Goal: Check status: Check status

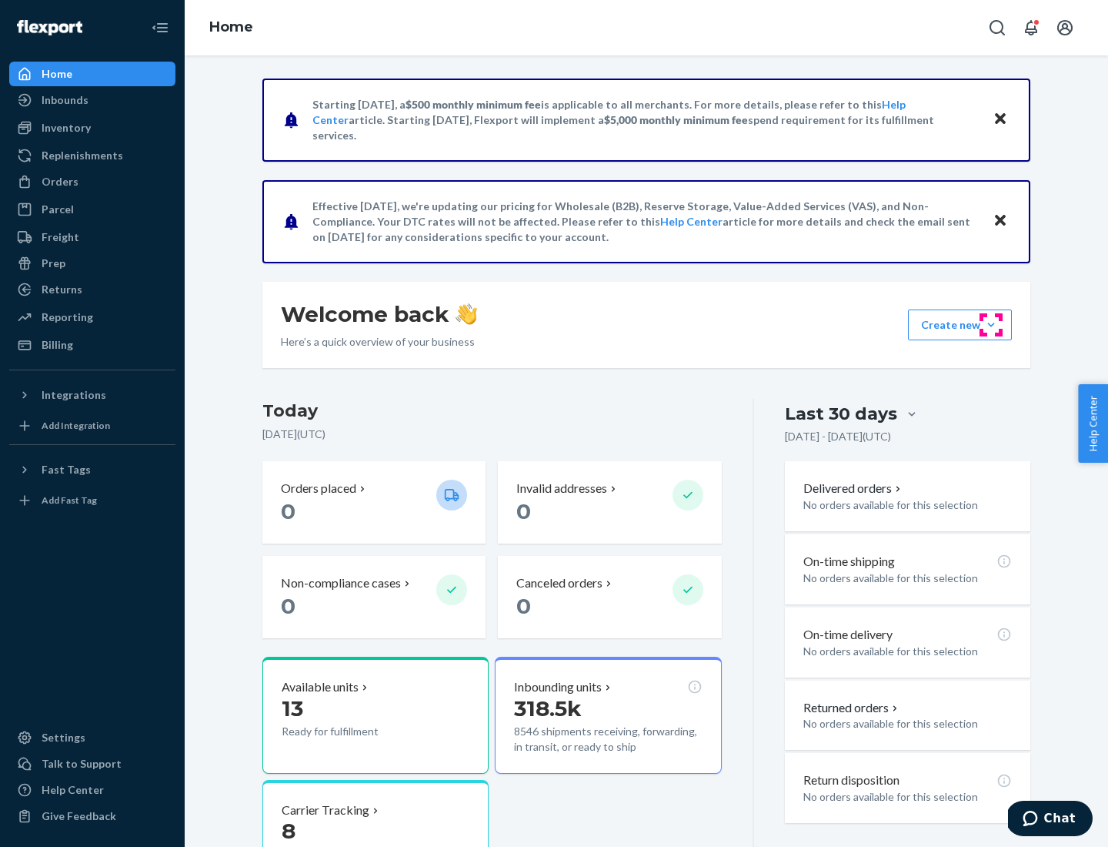
click at [991, 325] on button "Create new Create new inbound Create new order Create new product" at bounding box center [960, 324] width 104 height 31
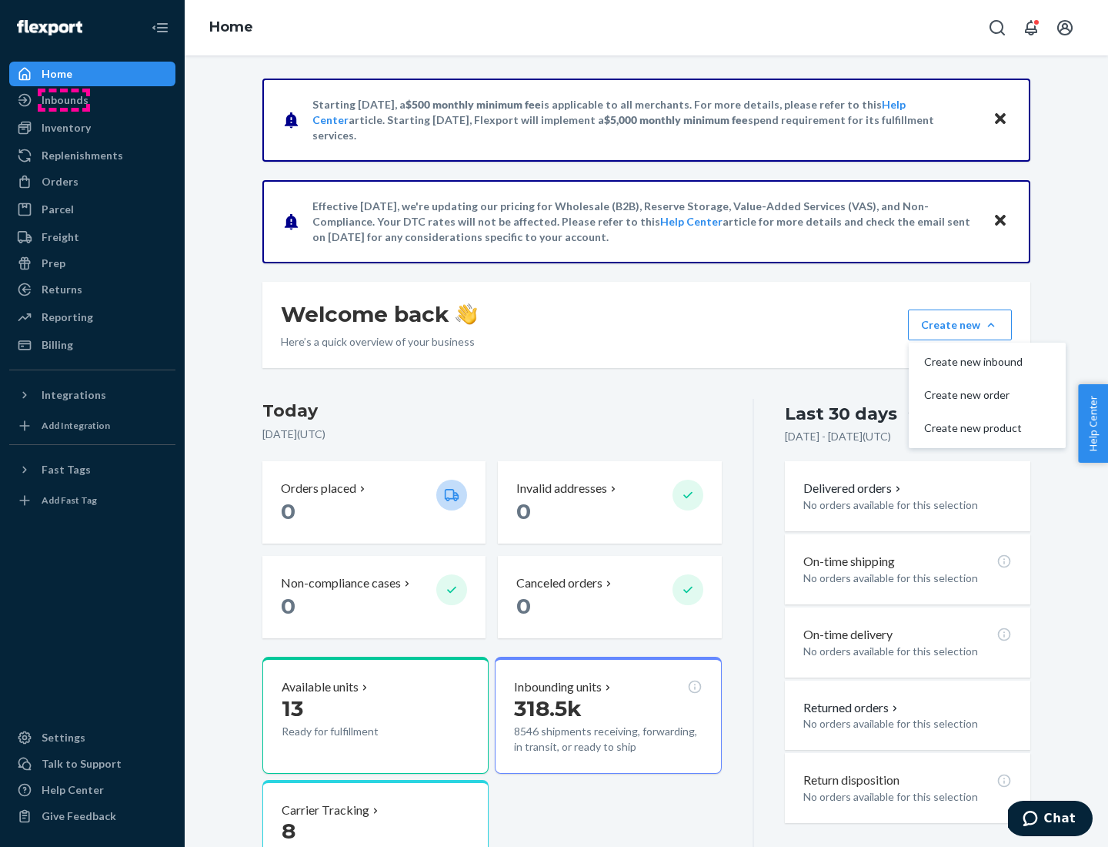
click at [64, 100] on div "Inbounds" at bounding box center [65, 99] width 47 height 15
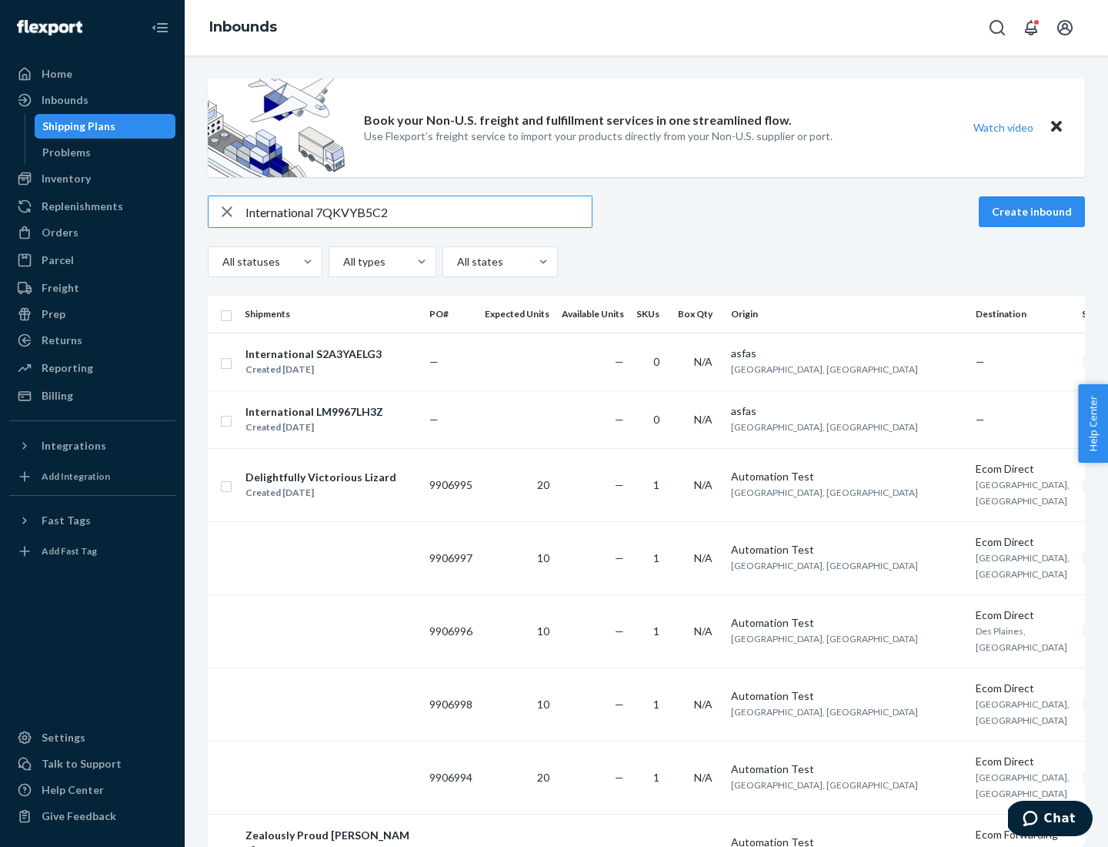
type input "International 7QKVYB5C29"
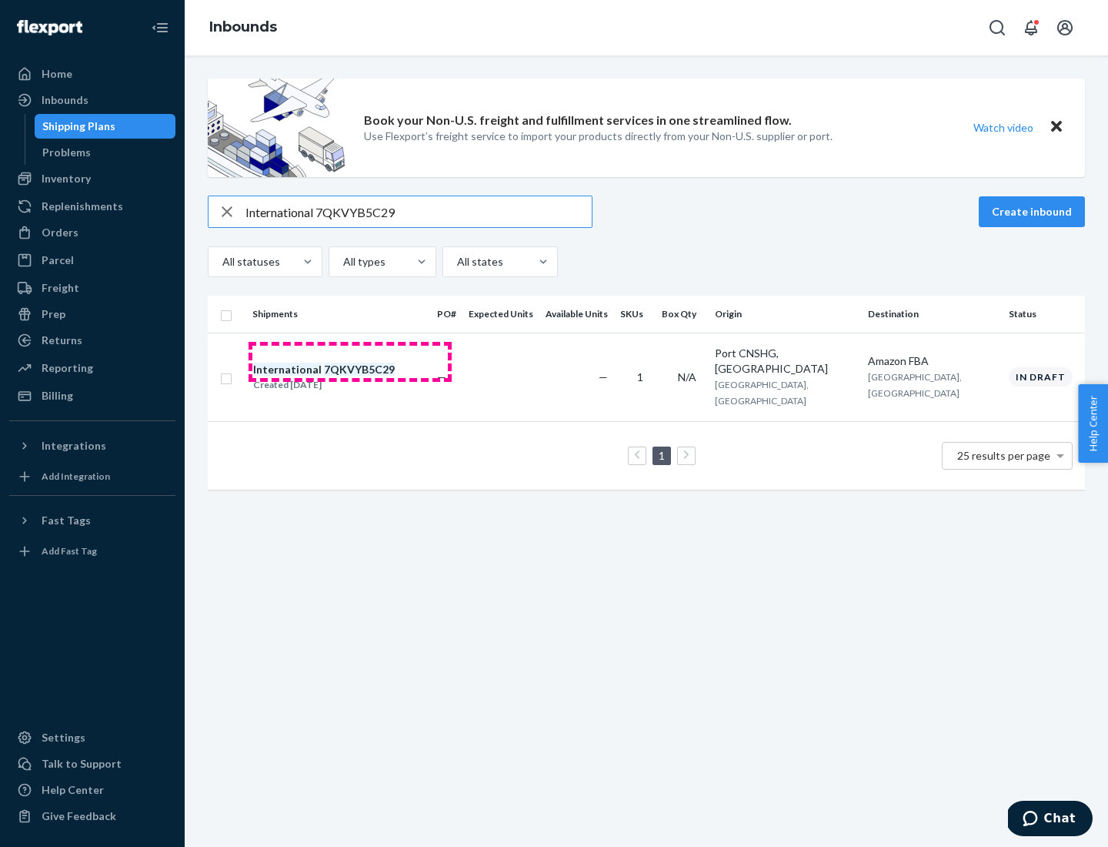
click at [350, 377] on div "Created [DATE]" at bounding box center [324, 384] width 142 height 15
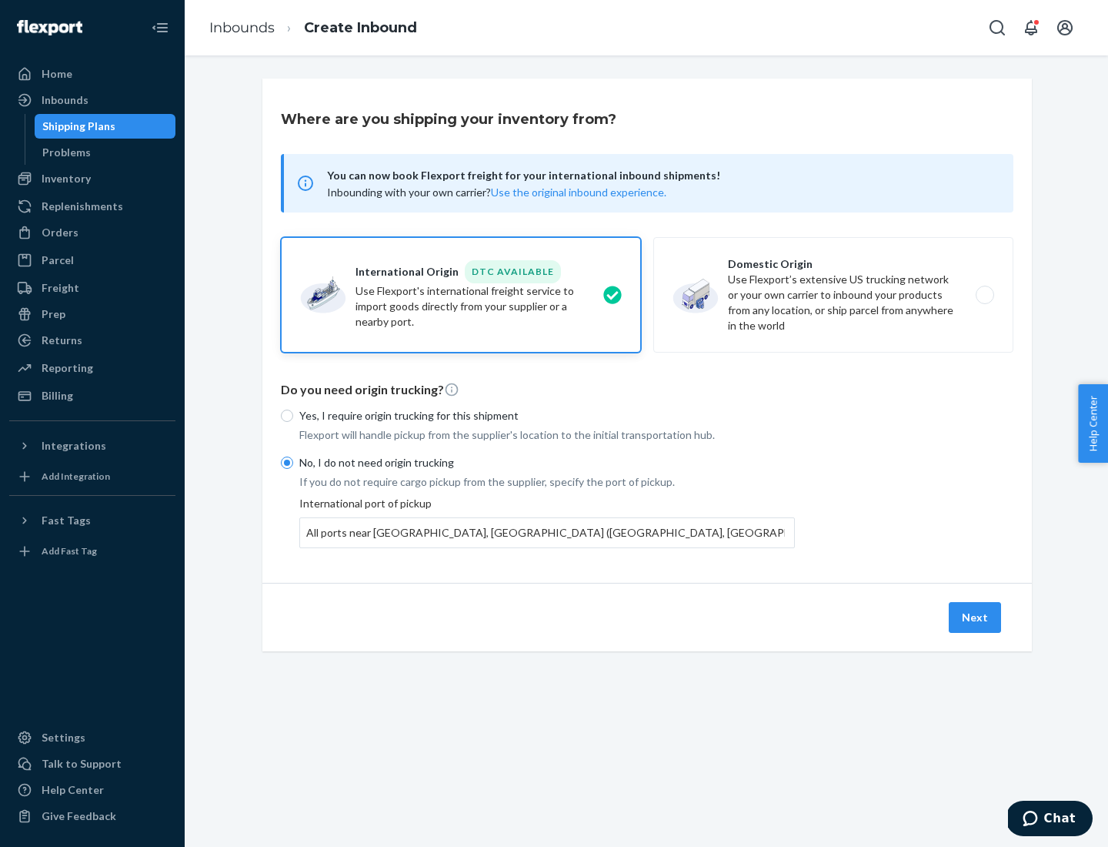
click at [976, 616] on button "Next" at bounding box center [975, 617] width 52 height 31
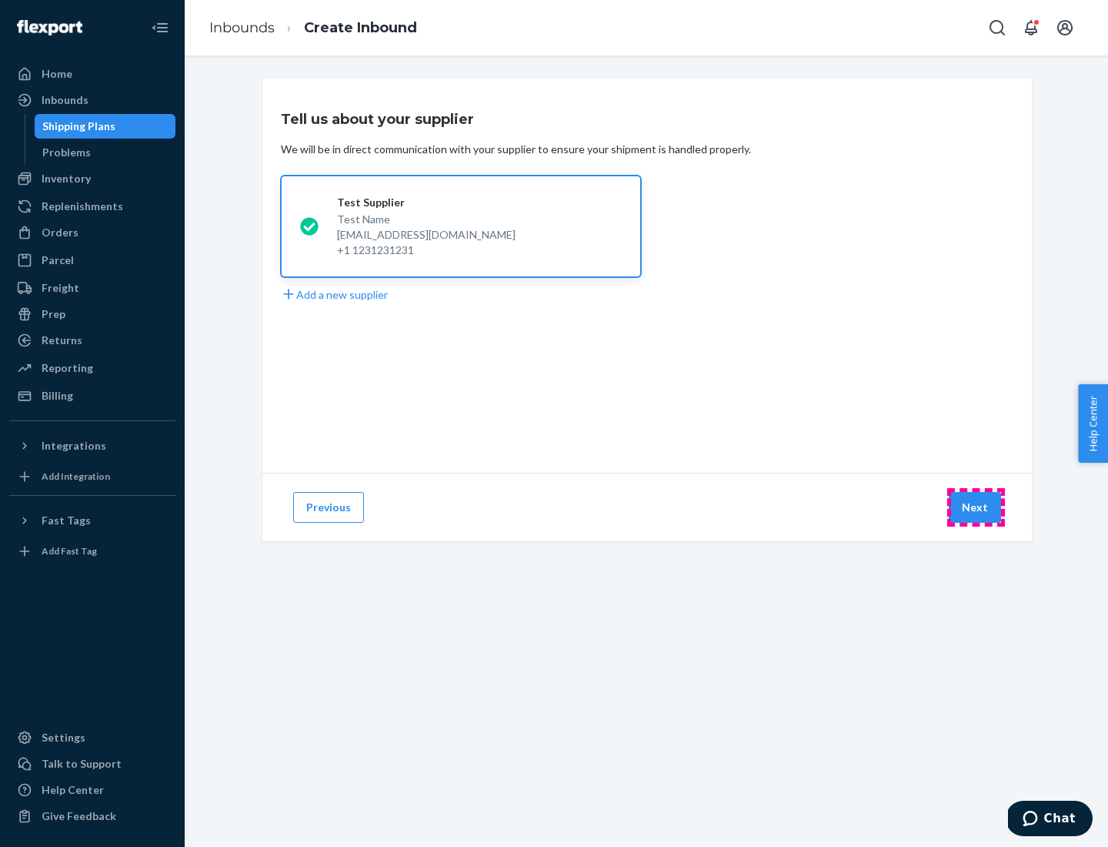
click at [976, 507] on button "Next" at bounding box center [975, 507] width 52 height 31
